Goal: Task Accomplishment & Management: Manage account settings

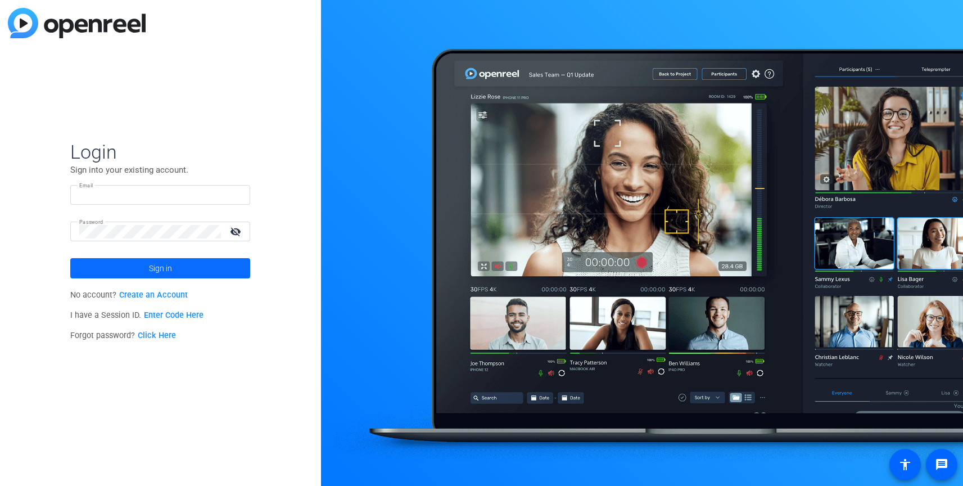
type input "[EMAIL_ADDRESS][DOMAIN_NAME]"
click at [139, 272] on span at bounding box center [160, 268] width 180 height 27
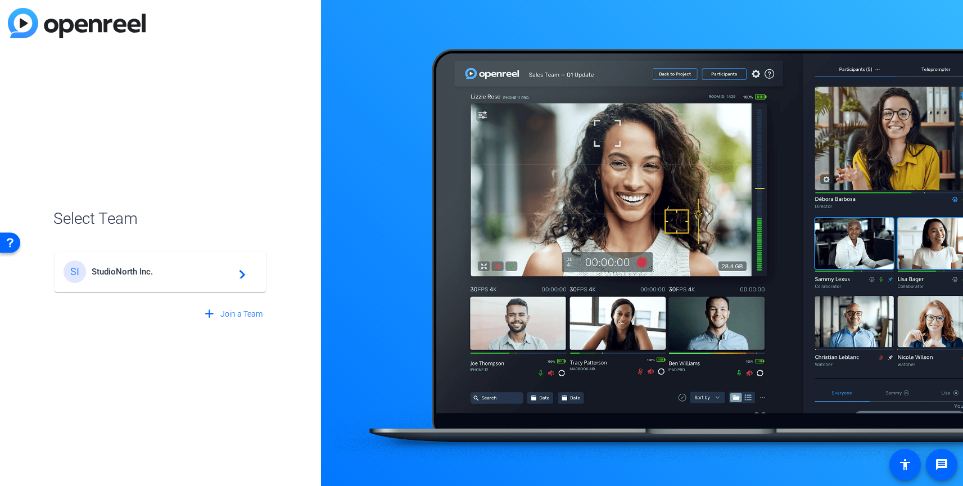
click at [139, 271] on span "StudioNorth Inc." at bounding box center [162, 272] width 141 height 10
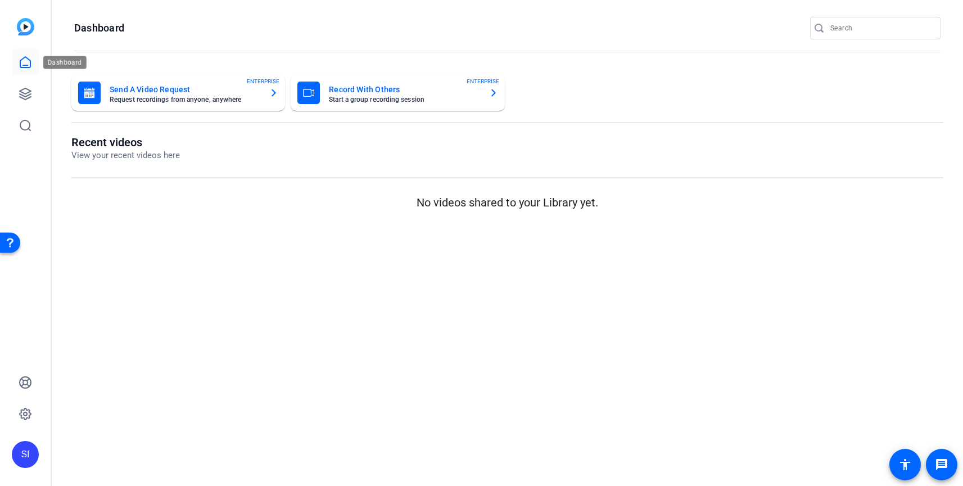
click at [20, 63] on icon at bounding box center [25, 62] width 10 height 11
click at [27, 93] on icon at bounding box center [25, 93] width 11 height 11
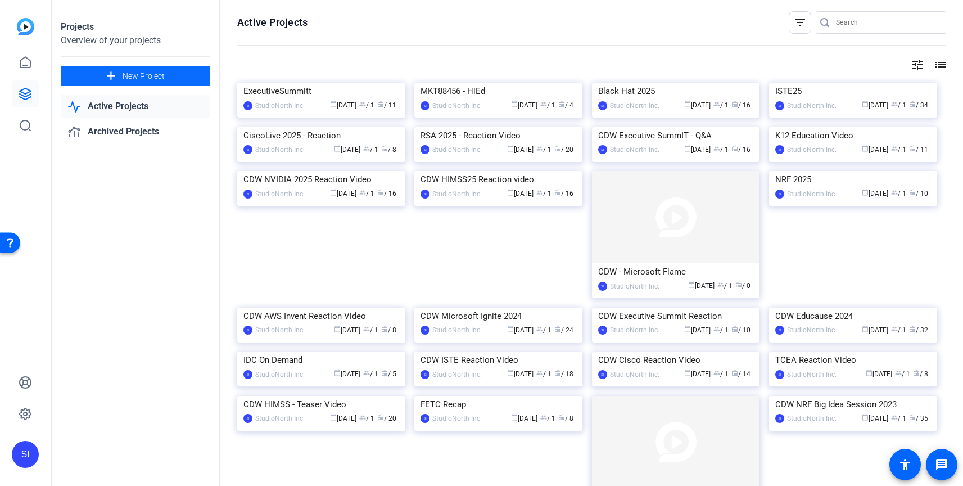
click at [137, 76] on span "New Project" at bounding box center [144, 76] width 42 height 12
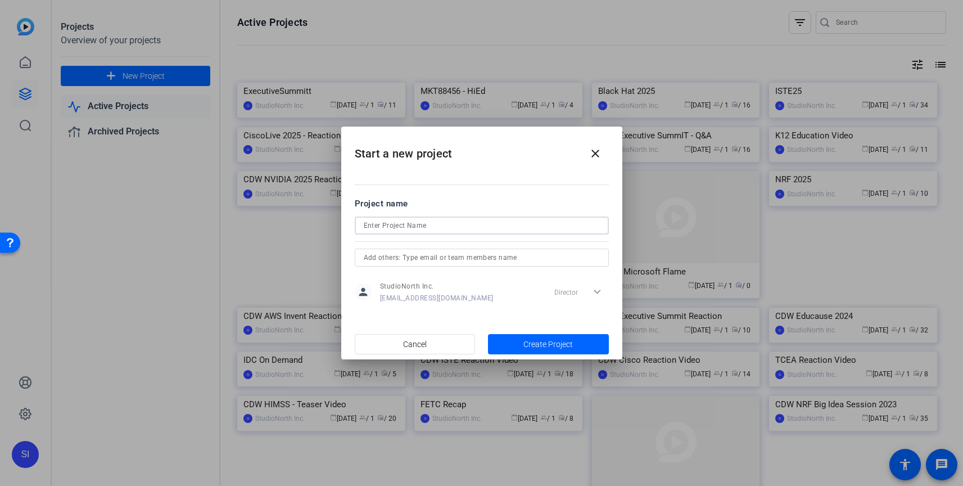
click at [416, 223] on input at bounding box center [482, 225] width 236 height 13
type input "CareMore"
click at [536, 343] on span "Create Project" at bounding box center [548, 345] width 49 height 12
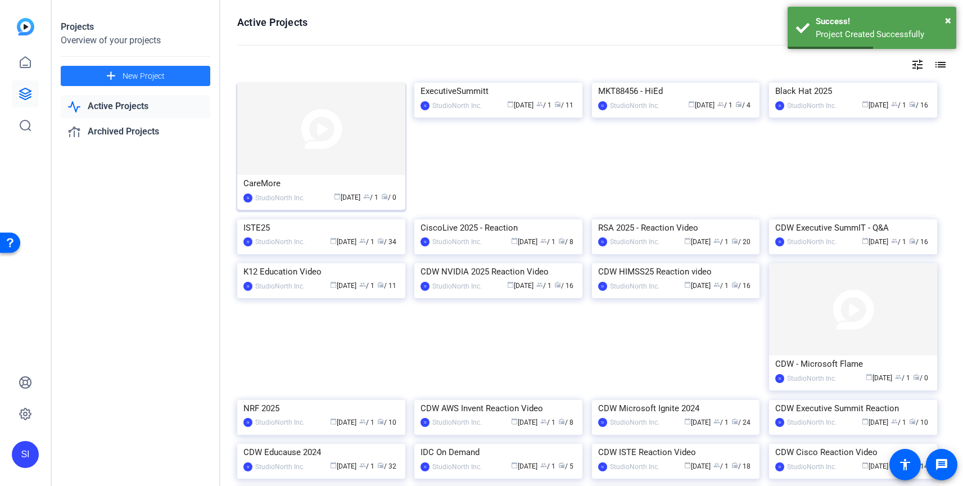
click at [285, 148] on img at bounding box center [321, 129] width 168 height 92
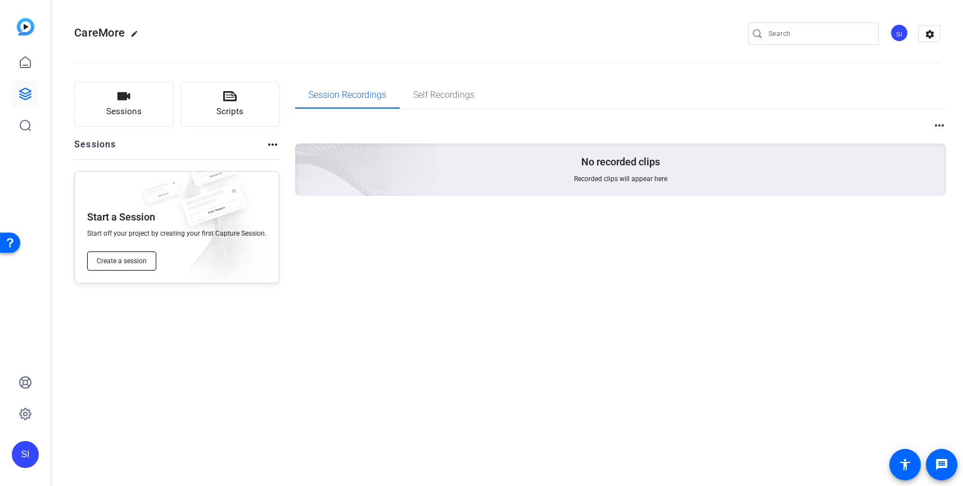
click at [129, 264] on span "Create a session" at bounding box center [122, 260] width 50 height 9
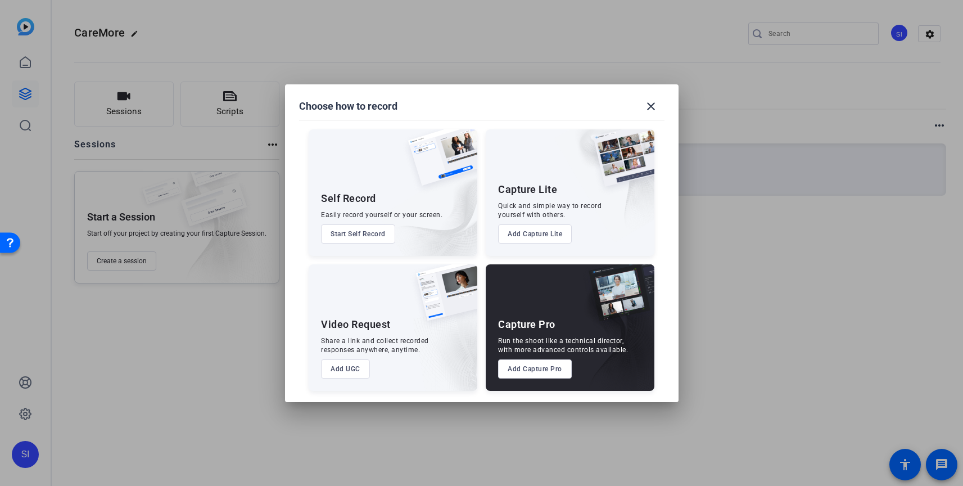
click at [557, 371] on button "Add Capture Pro" at bounding box center [535, 368] width 74 height 19
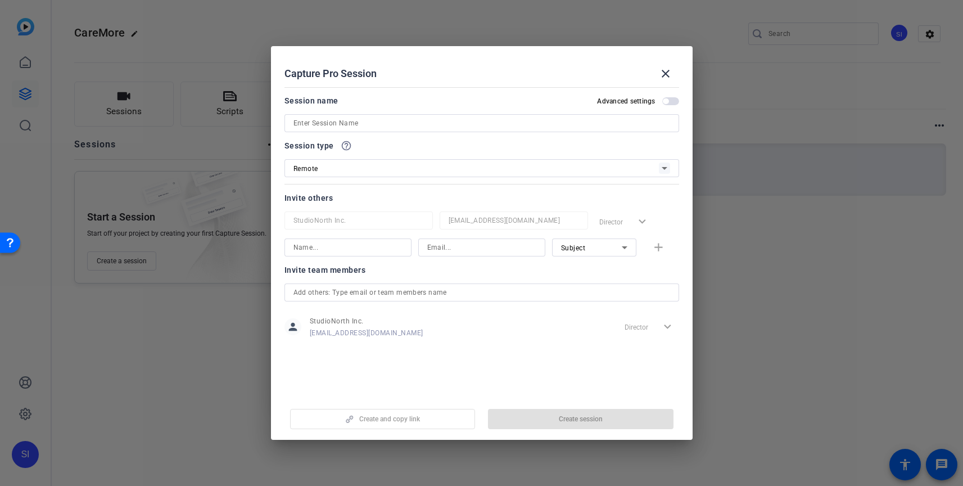
click at [359, 123] on input at bounding box center [482, 122] width 377 height 13
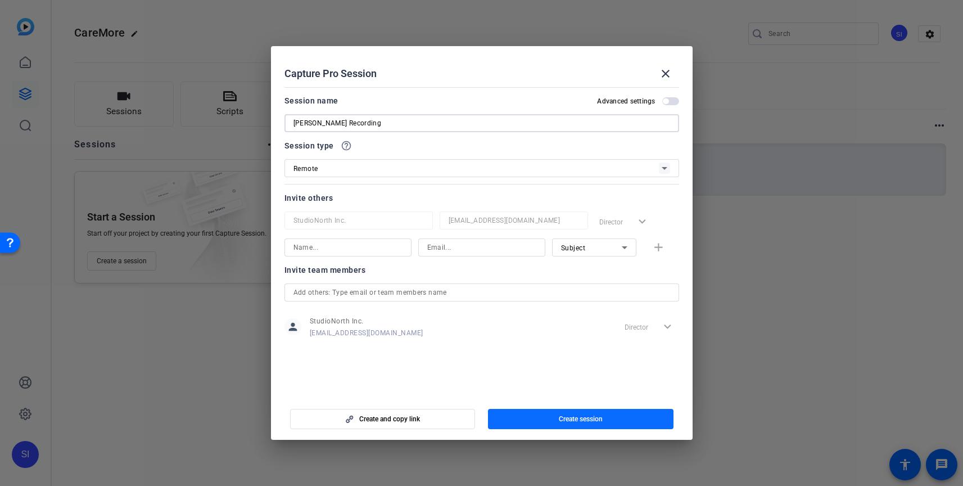
type input "Greg Recording"
click at [577, 422] on span "Create session" at bounding box center [581, 418] width 44 height 9
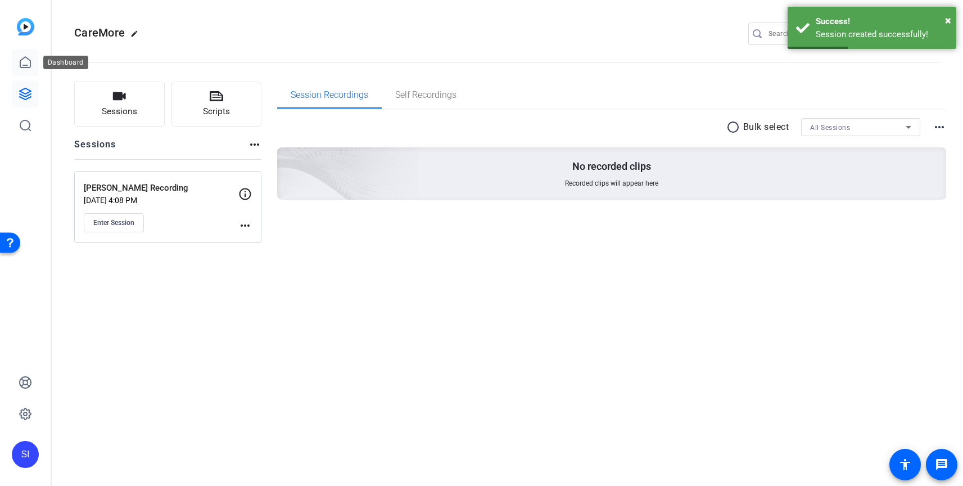
click at [16, 56] on link at bounding box center [25, 62] width 27 height 27
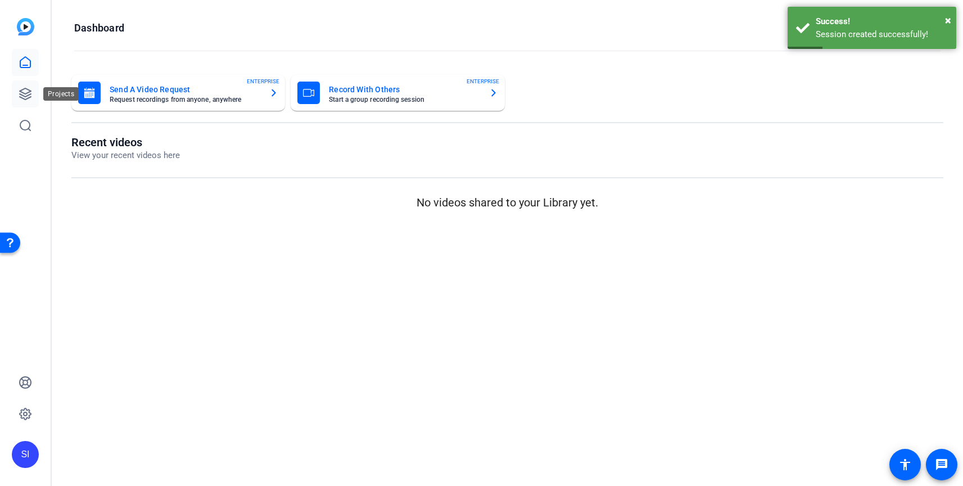
click at [20, 96] on icon at bounding box center [25, 93] width 13 height 13
